Goal: Communication & Community: Answer question/provide support

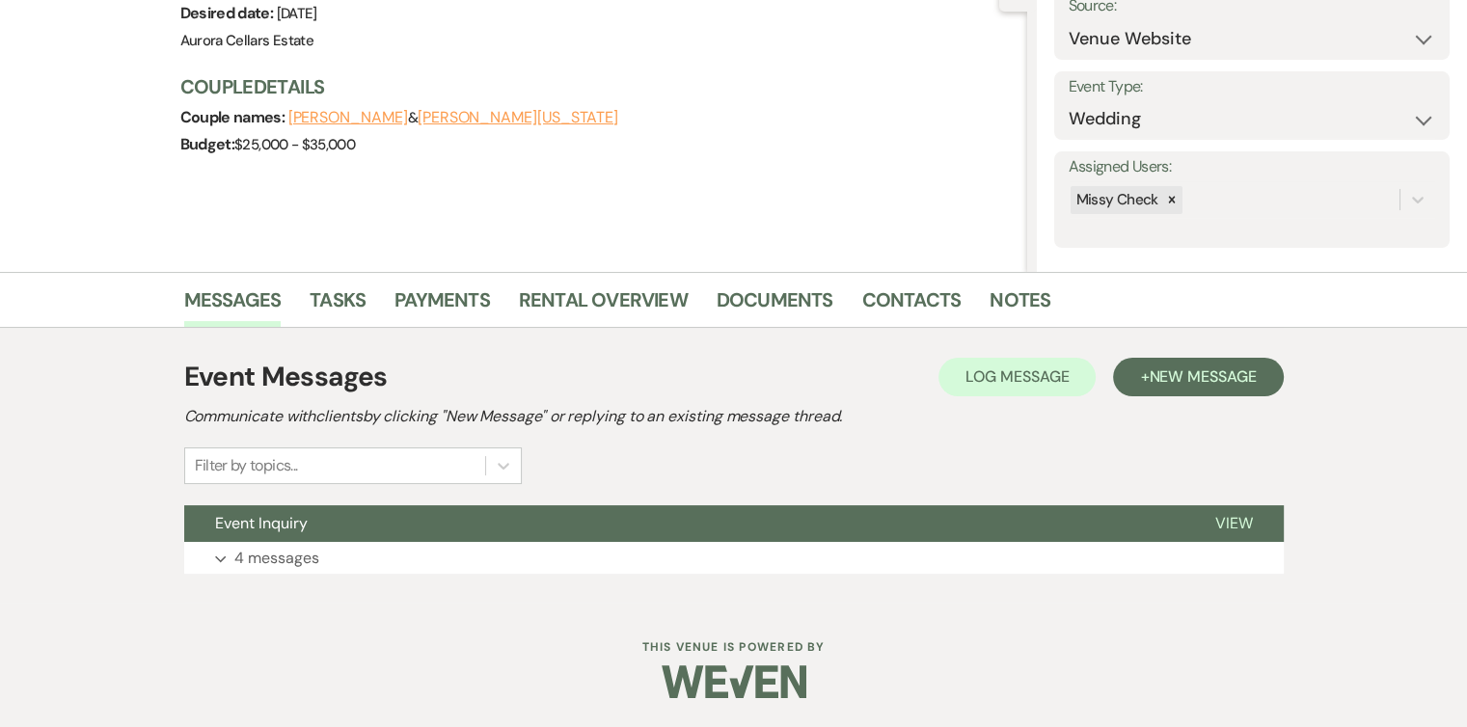
scroll to position [211, 0]
click at [336, 559] on button "Expand 4 messages" at bounding box center [734, 559] width 1100 height 33
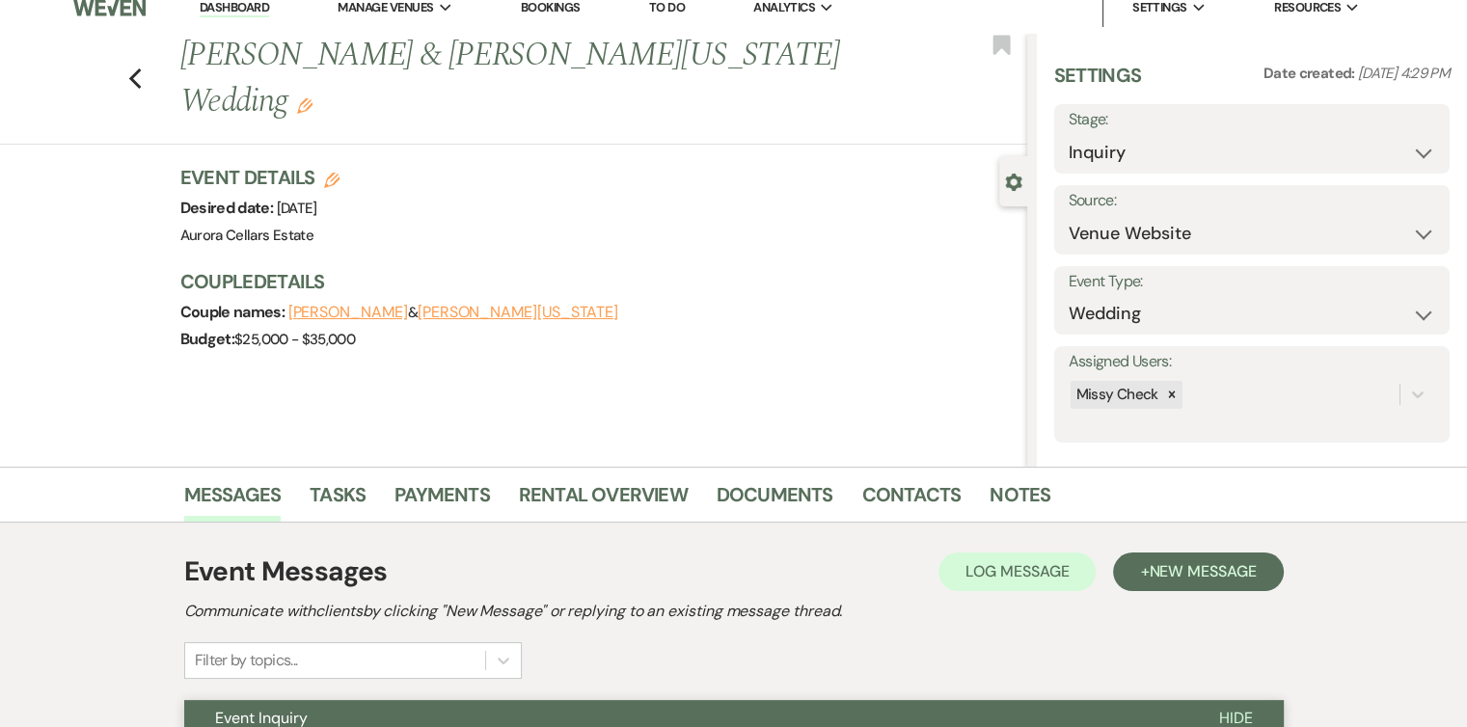
scroll to position [0, 0]
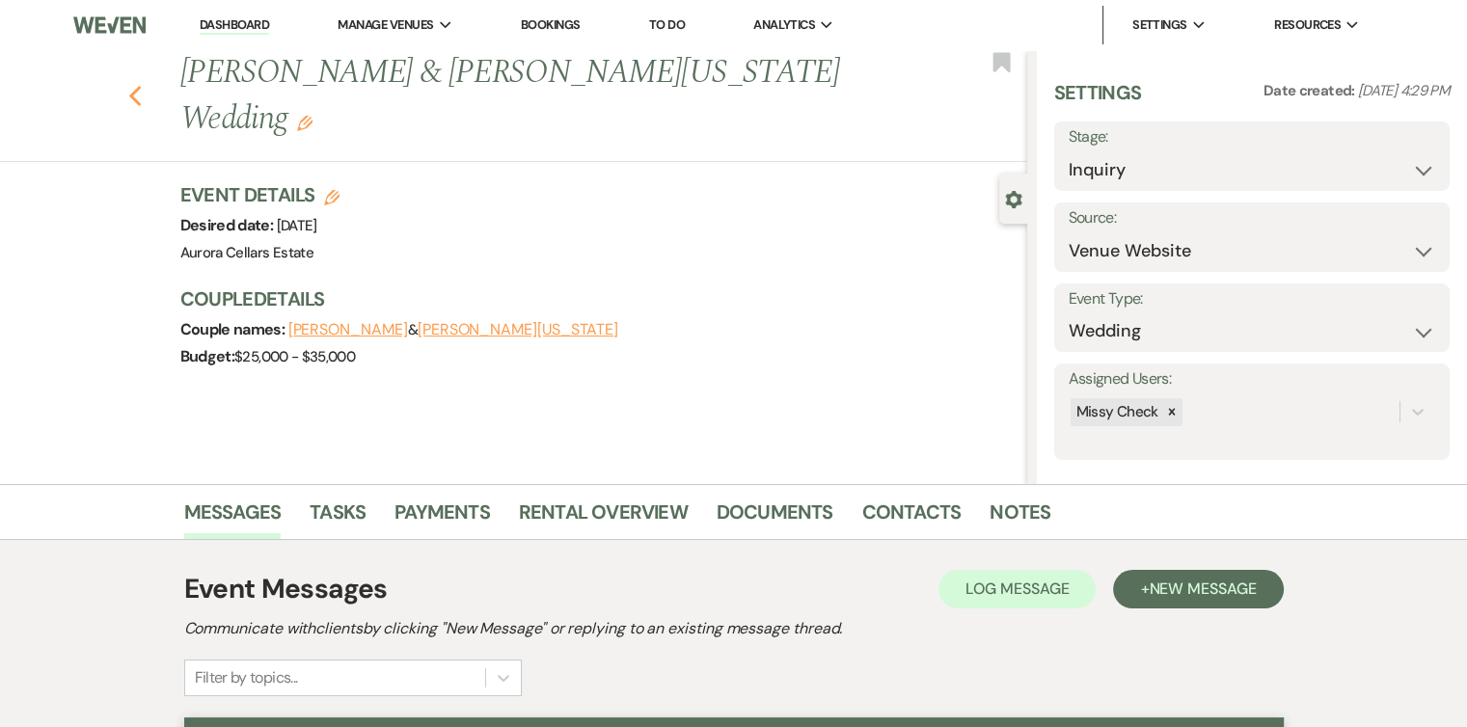
click at [143, 85] on icon "Previous" at bounding box center [135, 96] width 14 height 23
click at [1408, 172] on select "Inquiry Follow Up Tour Requested Tour Confirmed Toured Proposal Sent Booked Lost" at bounding box center [1252, 170] width 367 height 38
click at [1069, 151] on select "Inquiry Follow Up Tour Requested Tour Confirmed Toured Proposal Sent Booked Lost" at bounding box center [1252, 170] width 367 height 38
click at [1320, 170] on select "Inquiry Follow Up Tour Requested Tour Confirmed Toured Proposal Sent Booked Lost" at bounding box center [1206, 170] width 275 height 38
select select "8"
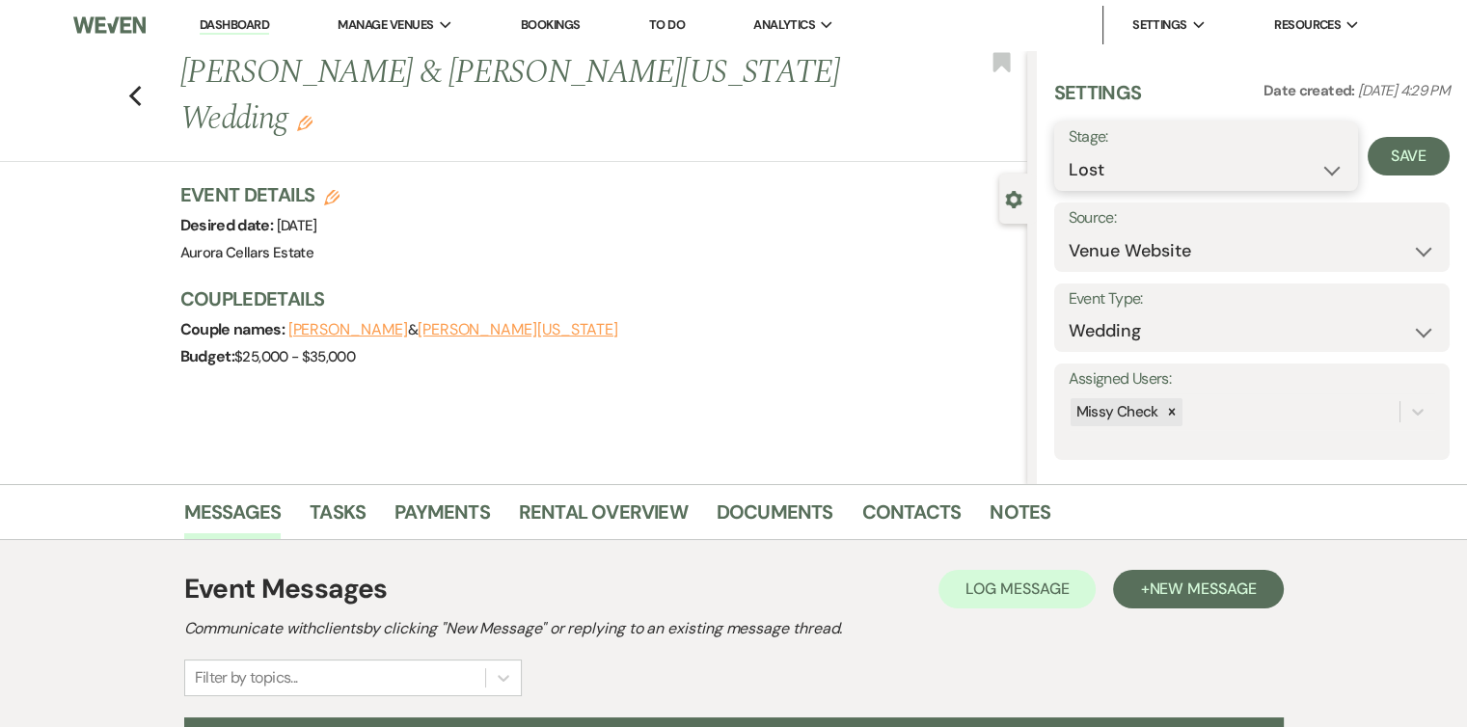
click at [1069, 151] on select "Inquiry Follow Up Tour Requested Tour Confirmed Toured Proposal Sent Booked Lost" at bounding box center [1206, 170] width 275 height 38
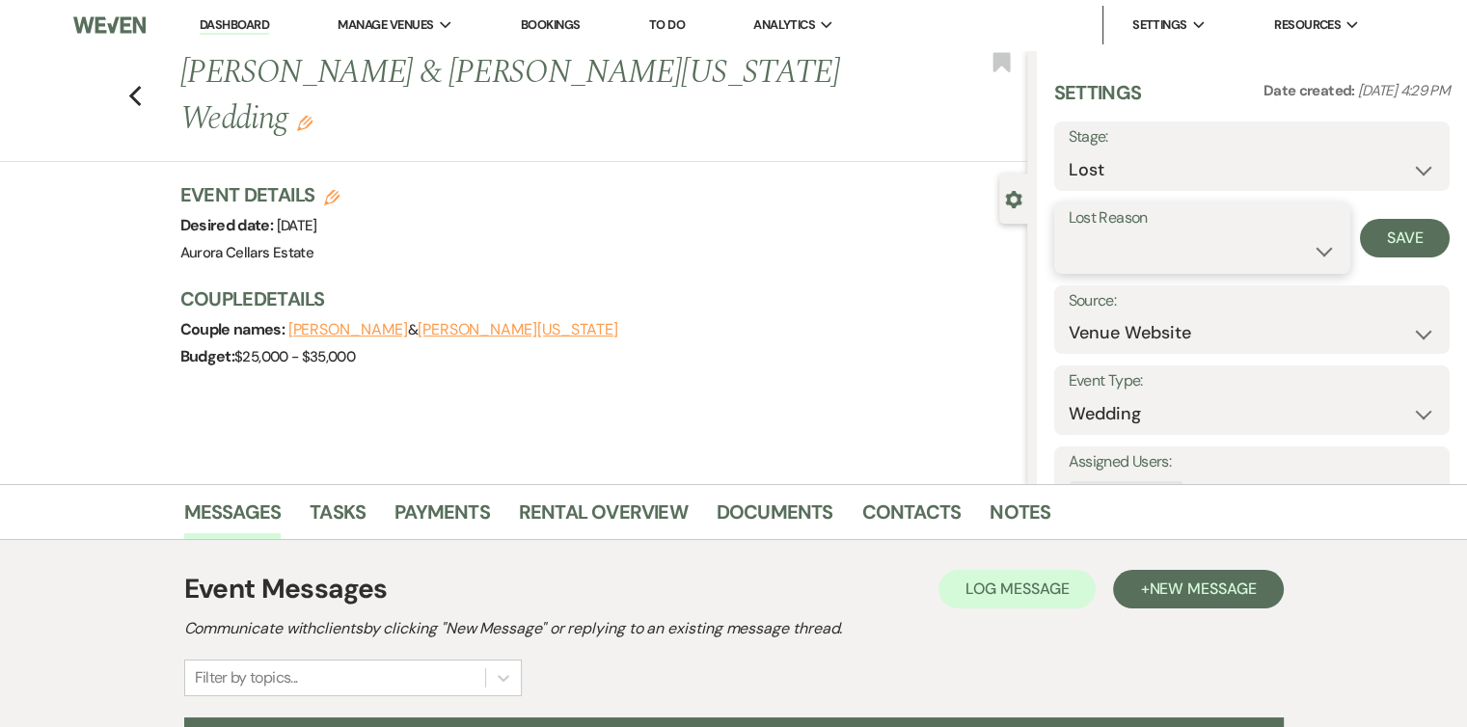
click at [1316, 252] on select "Booked Elsewhere Budget Date Unavailable No Response Not a Good Match Capacity …" at bounding box center [1202, 251] width 267 height 38
select select "7"
click at [1069, 232] on select "Booked Elsewhere Budget Date Unavailable No Response Not a Good Match Capacity …" at bounding box center [1202, 251] width 267 height 38
click at [1404, 236] on button "Save" at bounding box center [1405, 238] width 90 height 39
click at [143, 85] on icon "Previous" at bounding box center [135, 96] width 14 height 23
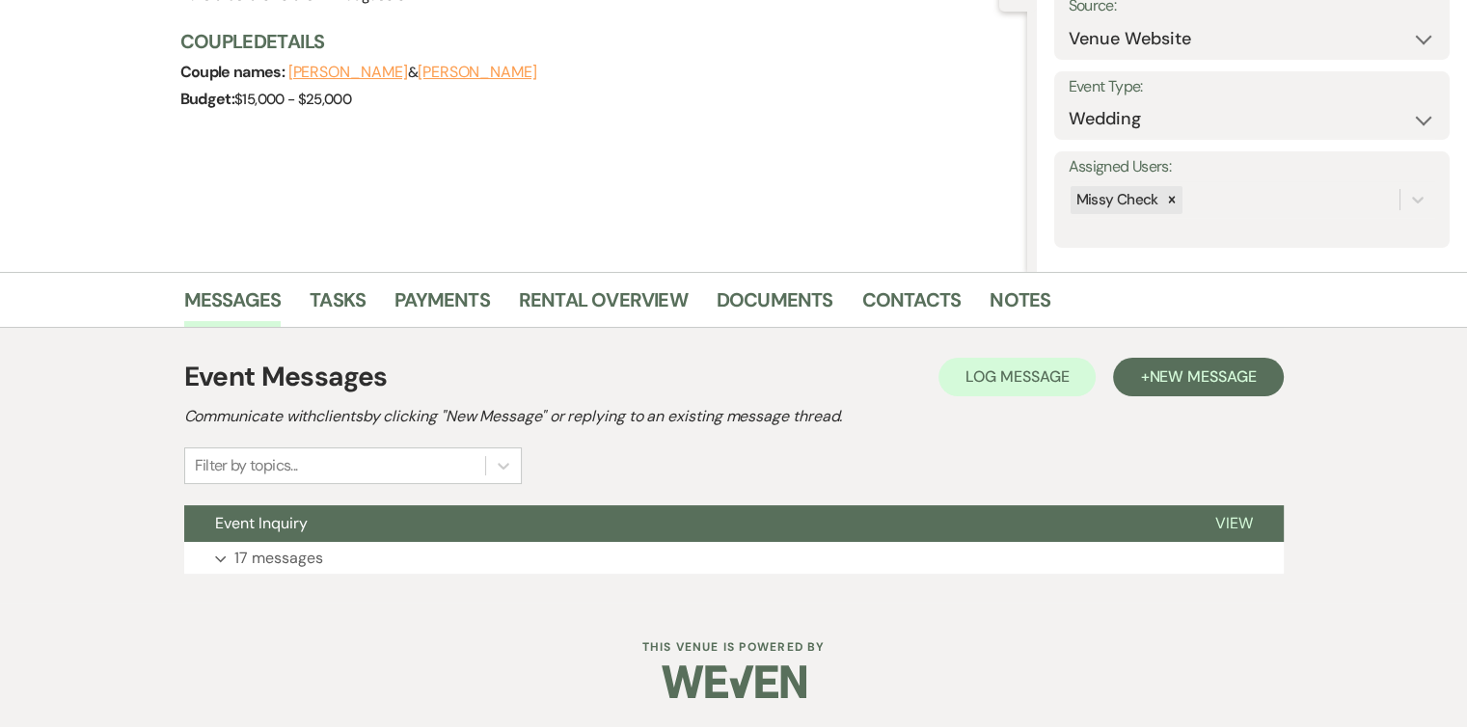
scroll to position [211, 0]
click at [410, 564] on button "Expand 17 messages" at bounding box center [734, 559] width 1100 height 33
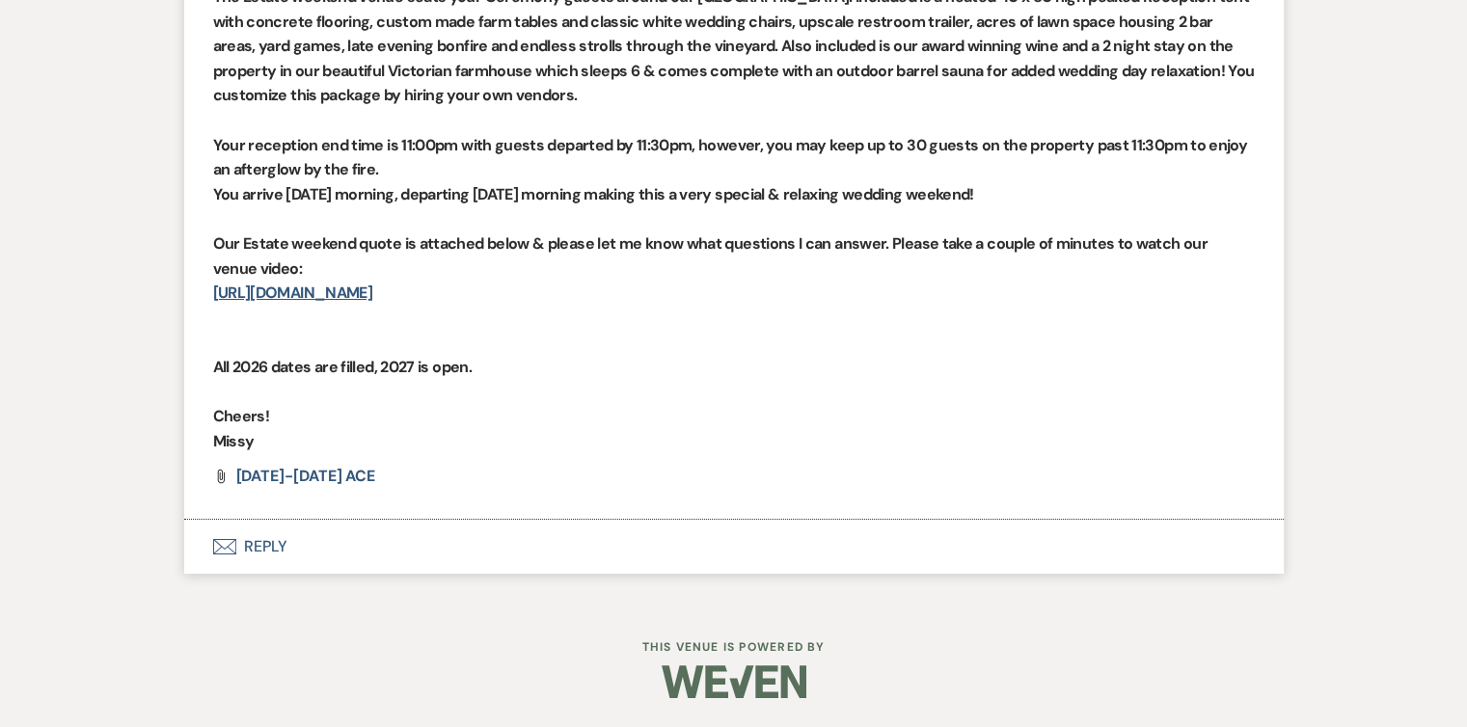
scroll to position [7027, 0]
click at [271, 543] on button "Envelope Reply" at bounding box center [734, 547] width 1100 height 54
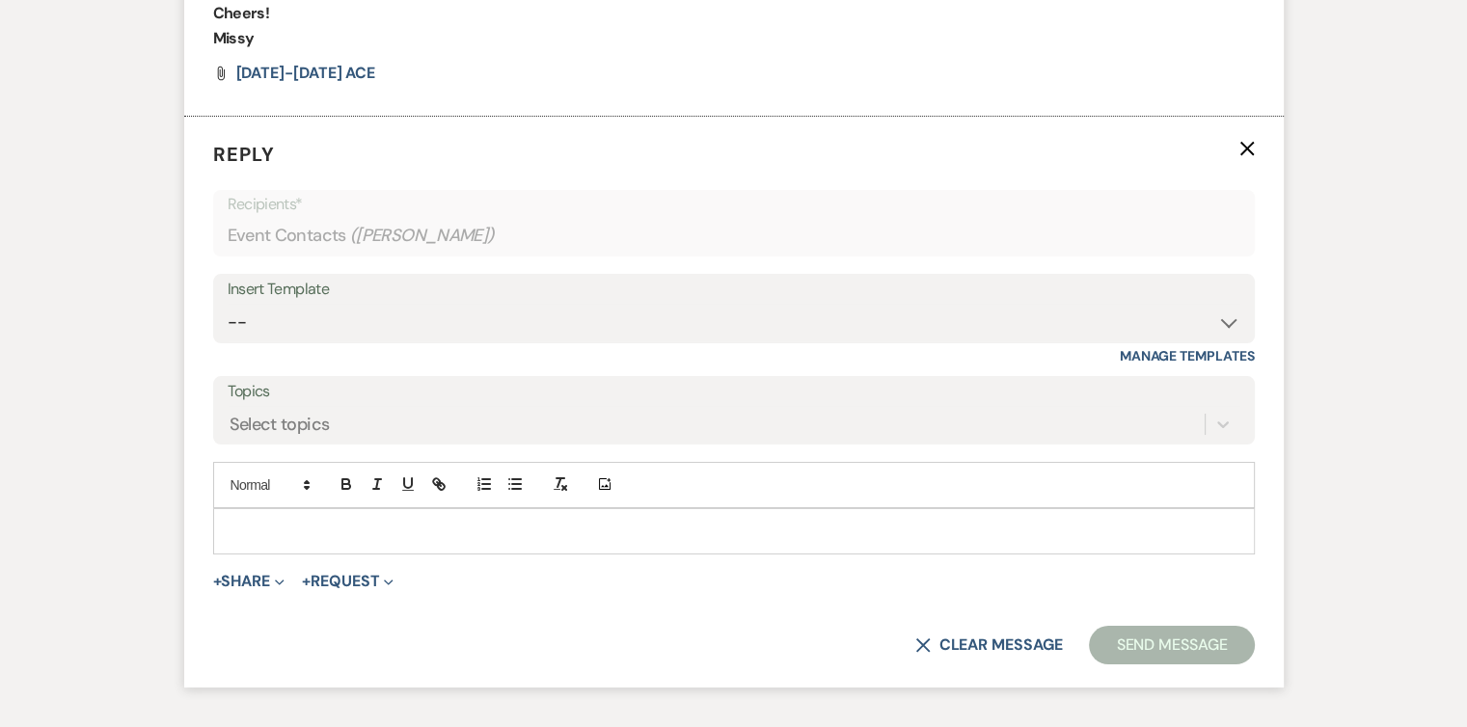
scroll to position [7369, 0]
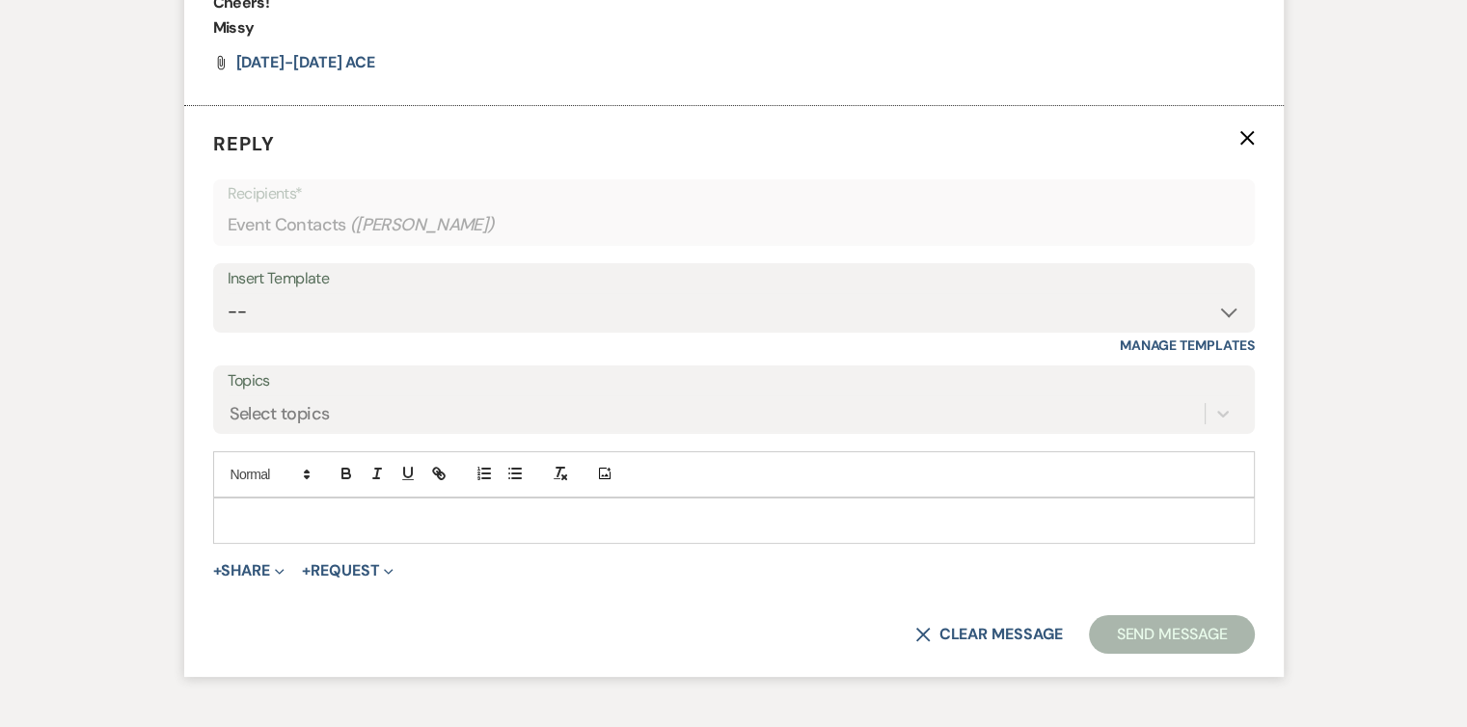
click at [293, 532] on p at bounding box center [734, 520] width 1011 height 21
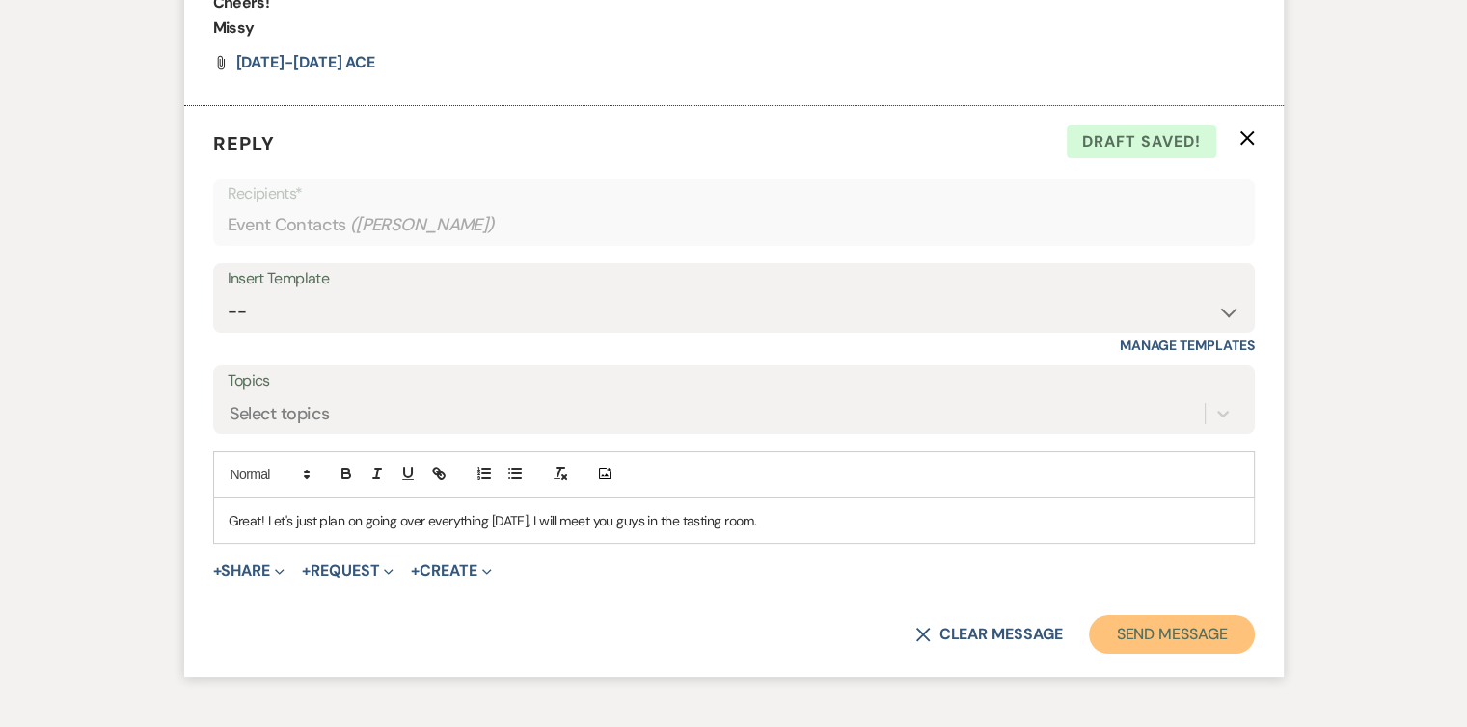
click at [1174, 654] on button "Send Message" at bounding box center [1171, 634] width 165 height 39
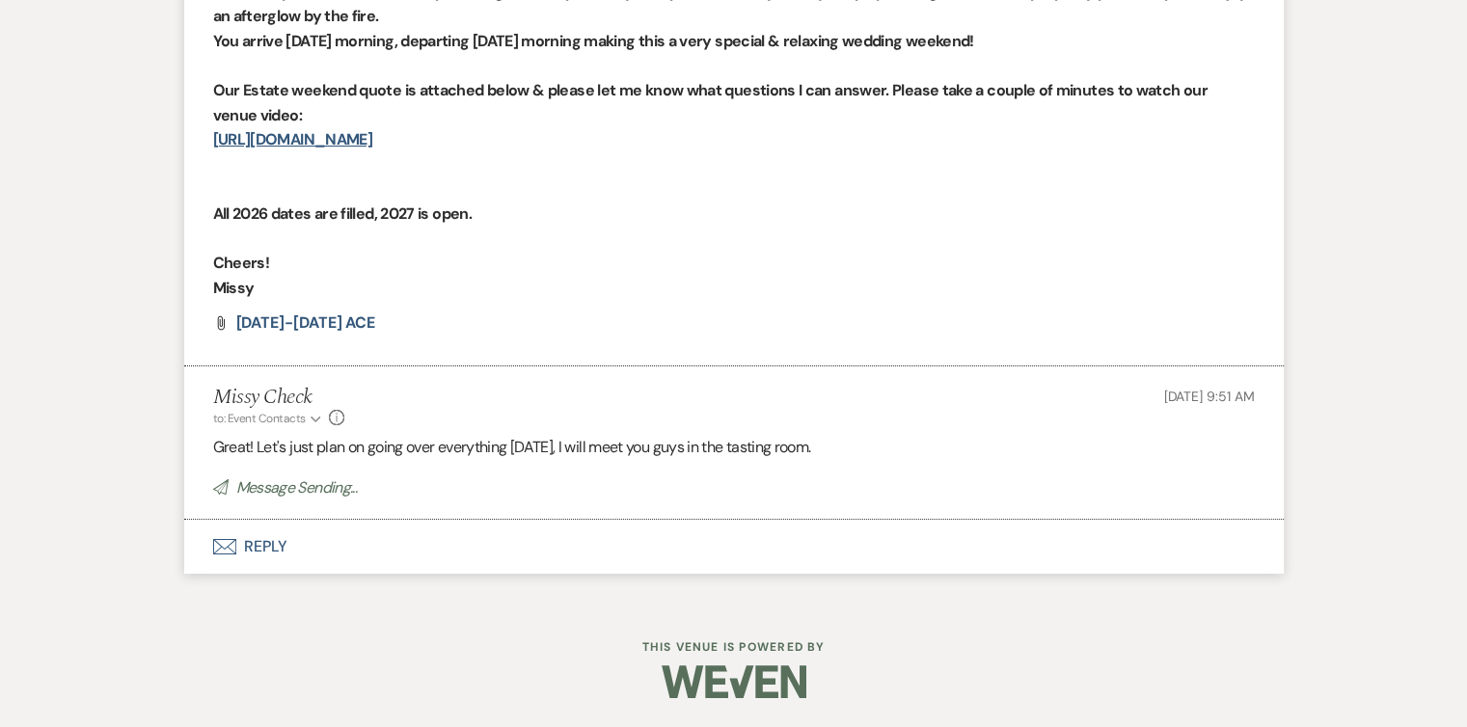
scroll to position [7180, 0]
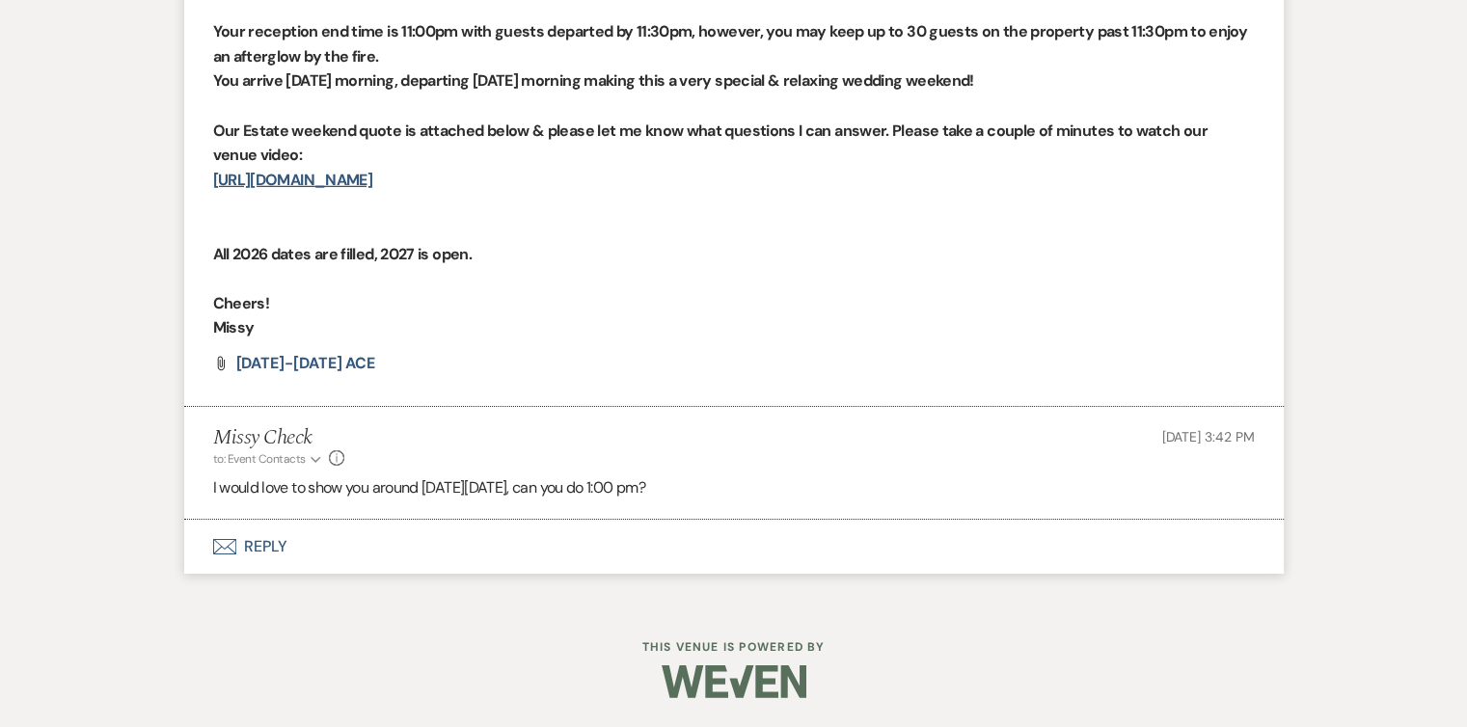
scroll to position [6806, 0]
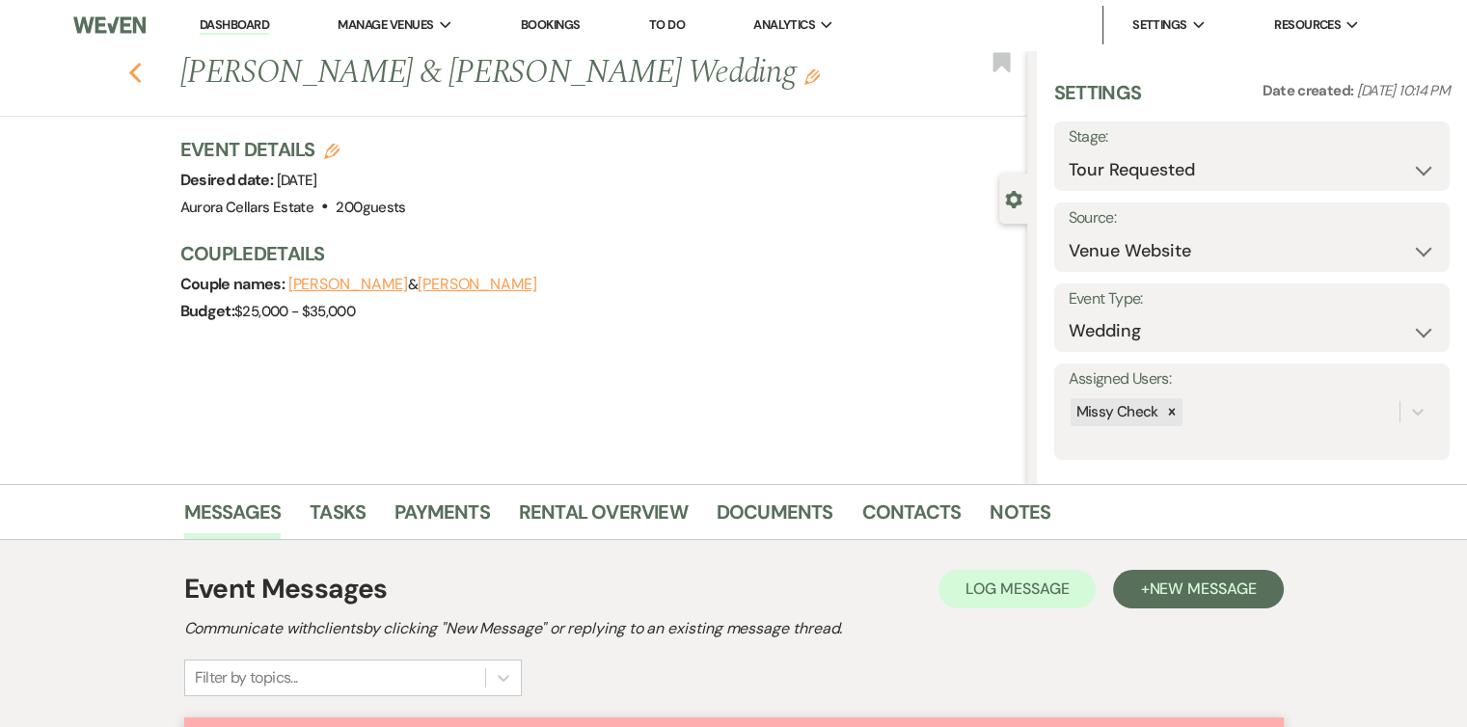
click at [143, 68] on icon "Previous" at bounding box center [135, 73] width 14 height 23
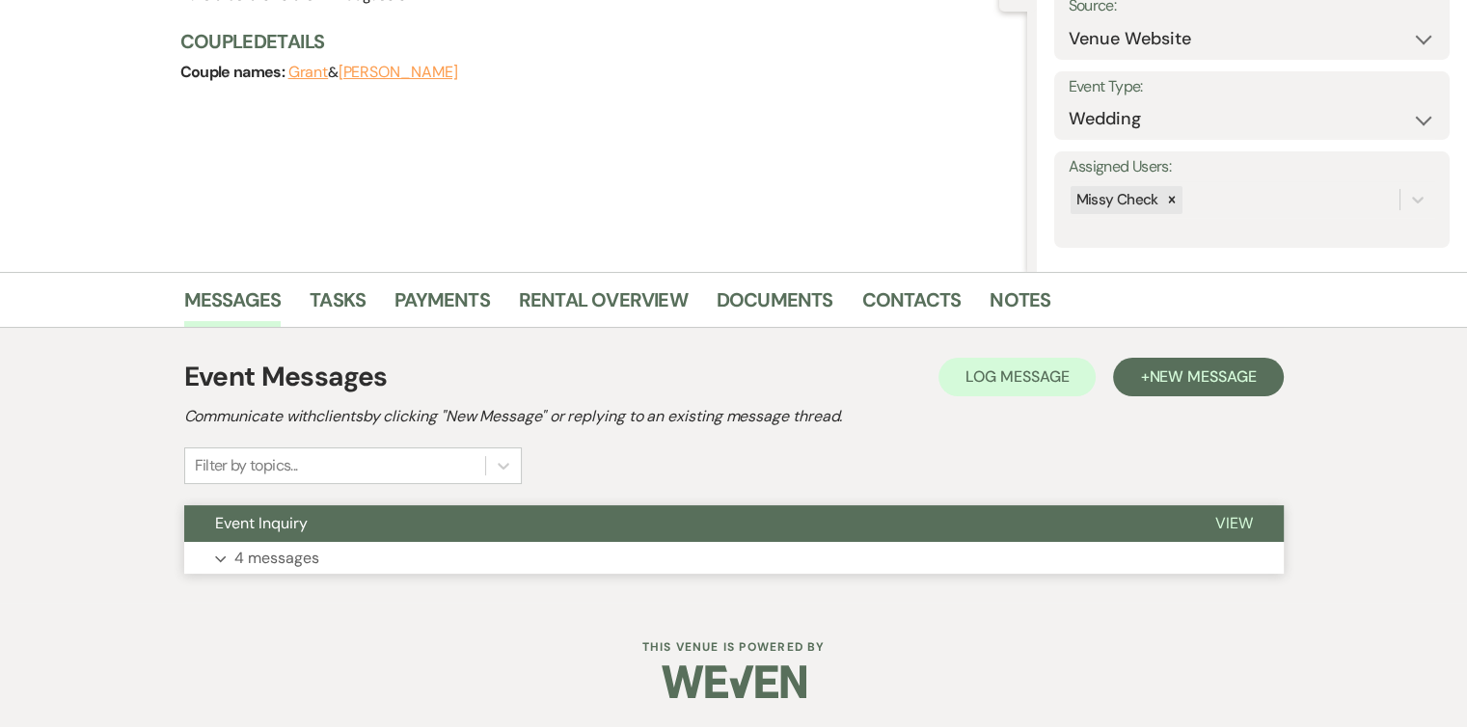
click at [550, 559] on button "Expand 4 messages" at bounding box center [734, 558] width 1100 height 33
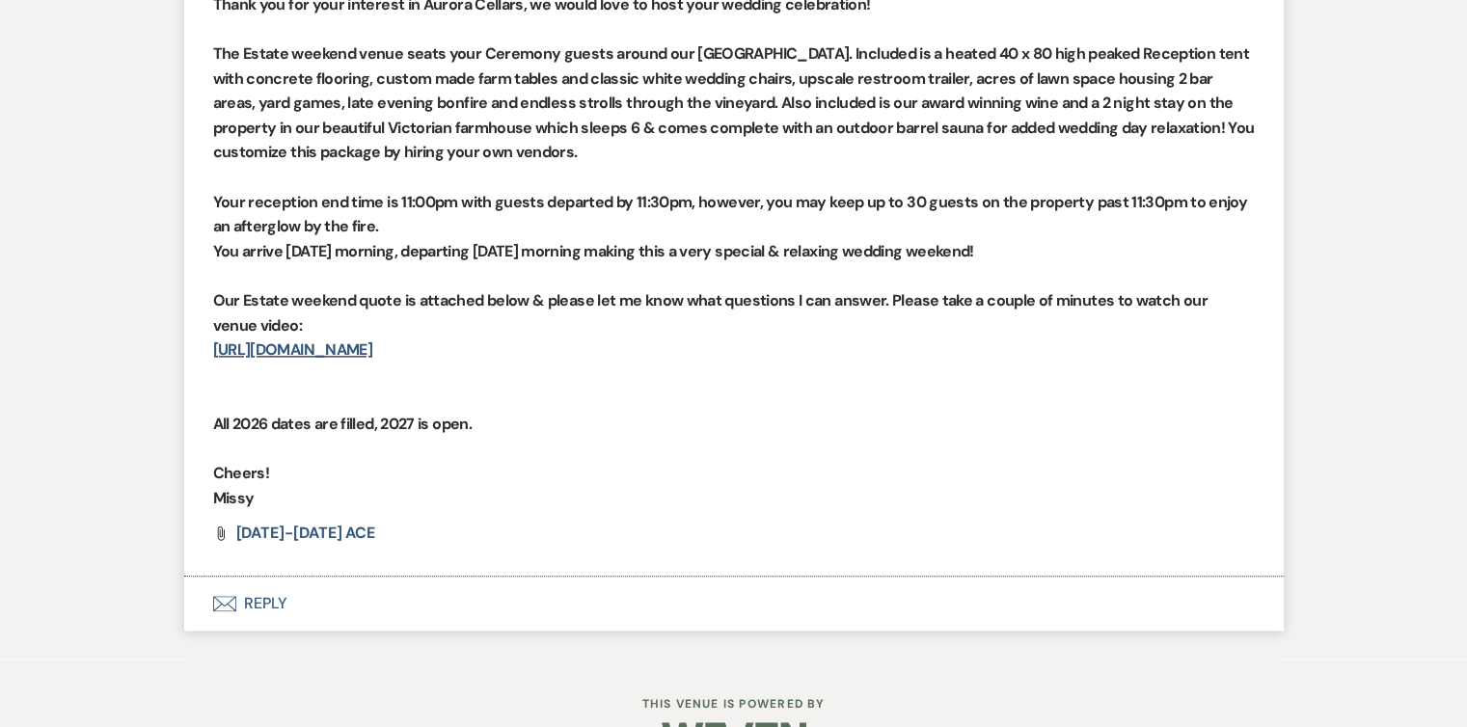
scroll to position [2144, 0]
click at [255, 598] on button "Envelope Reply" at bounding box center [734, 605] width 1100 height 54
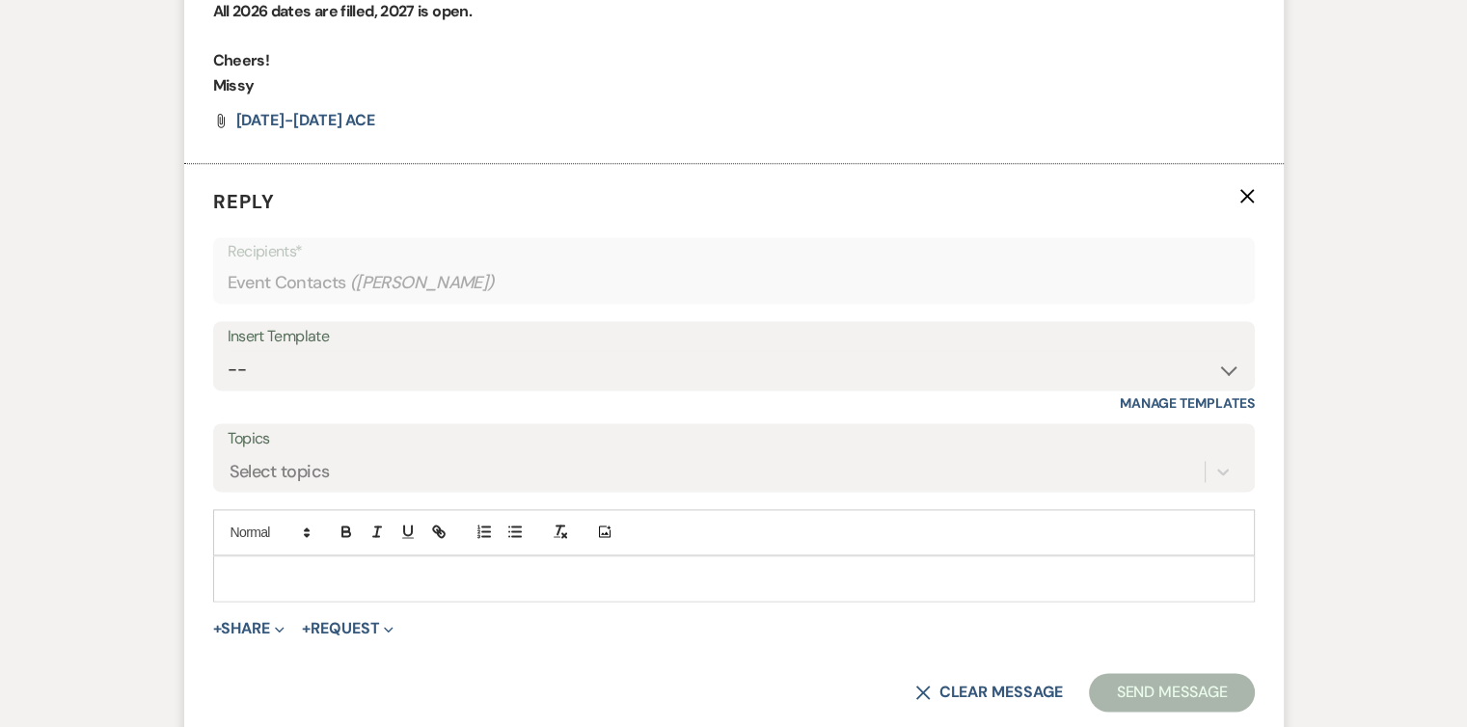
scroll to position [2557, 0]
click at [297, 560] on div at bounding box center [734, 580] width 1040 height 44
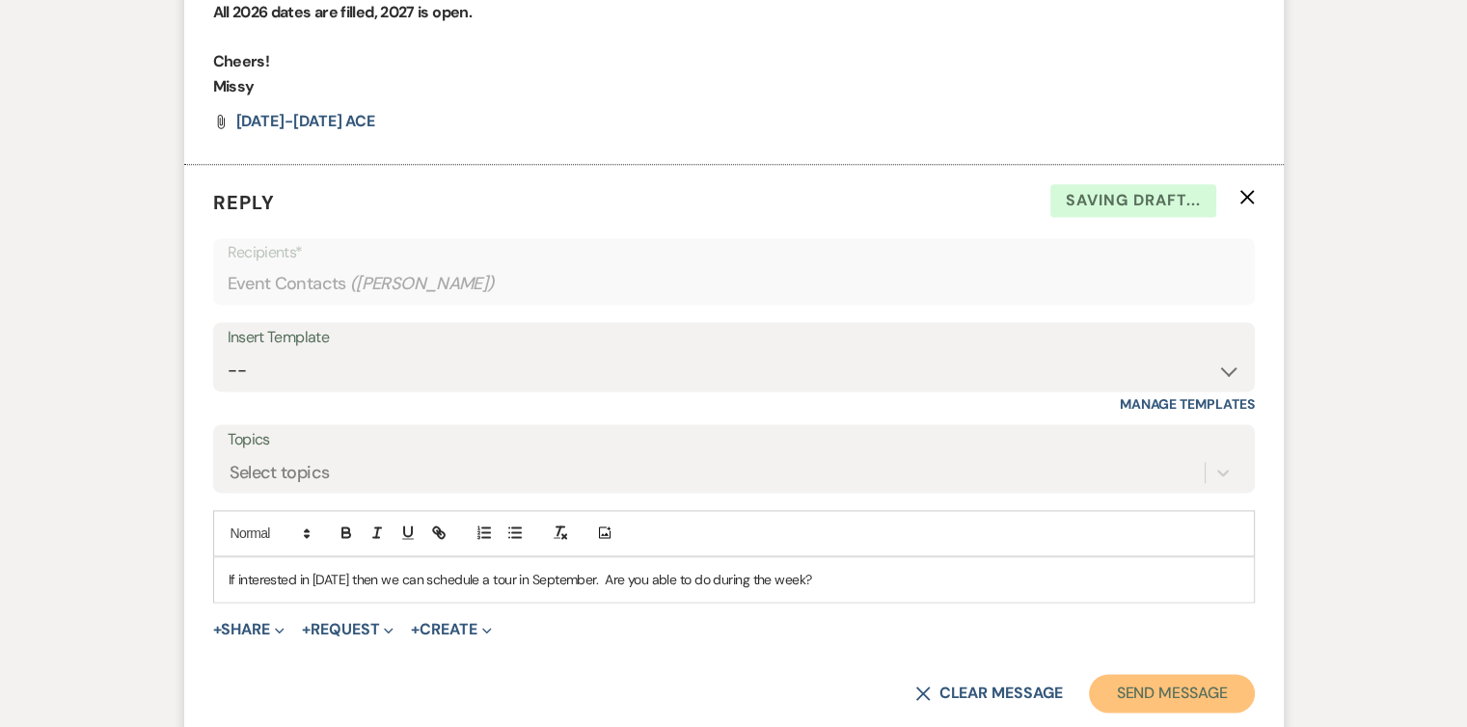
click at [1159, 684] on button "Send Message" at bounding box center [1171, 693] width 165 height 39
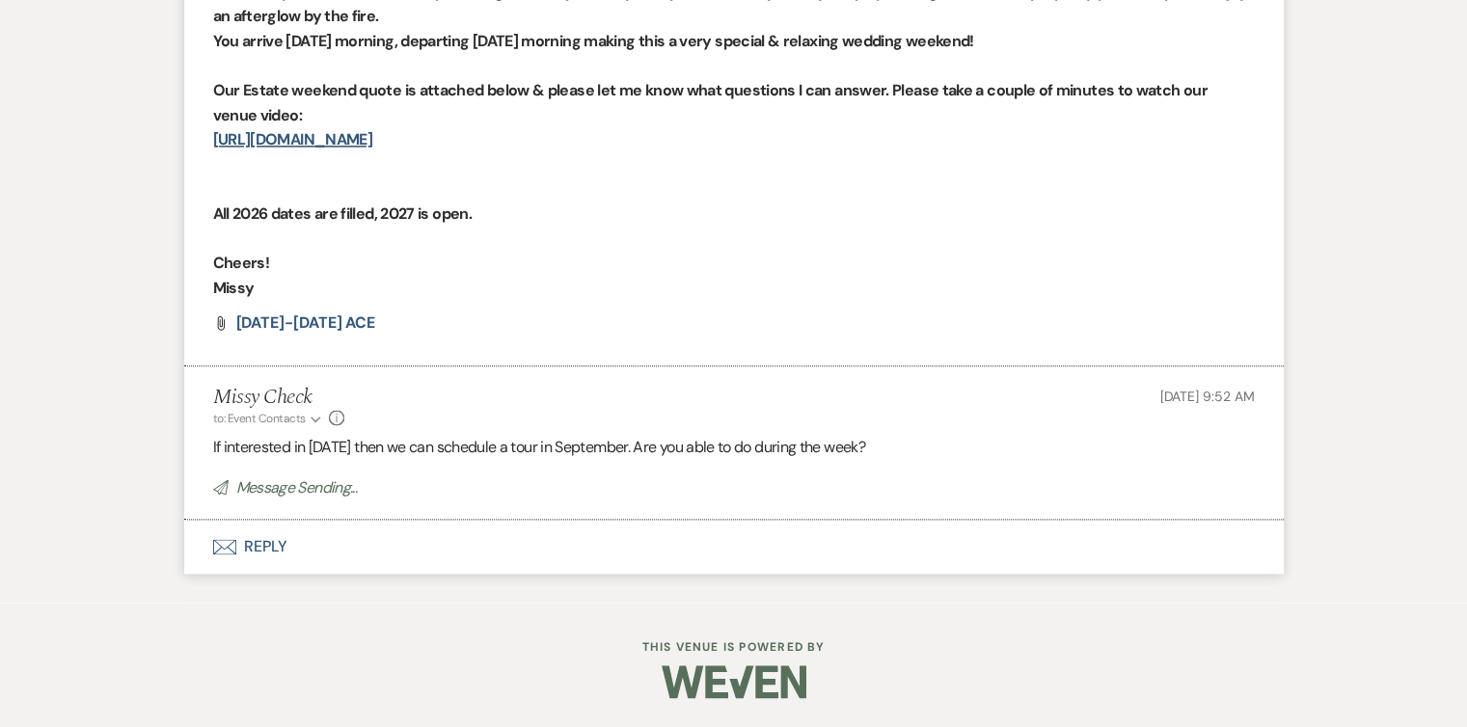
scroll to position [2354, 0]
